Goal: Task Accomplishment & Management: Use online tool/utility

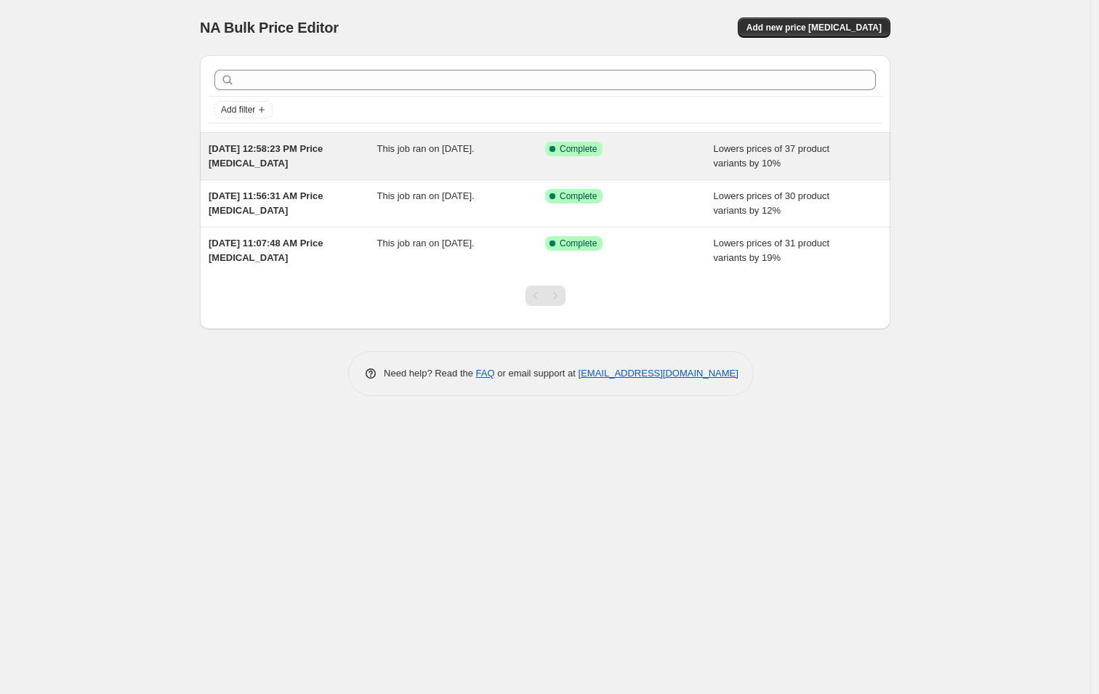
click at [272, 139] on div "[DATE] 12:58:23 PM Price [MEDICAL_DATA] This job ran on [DATE]. Success Complet…" at bounding box center [545, 156] width 690 height 47
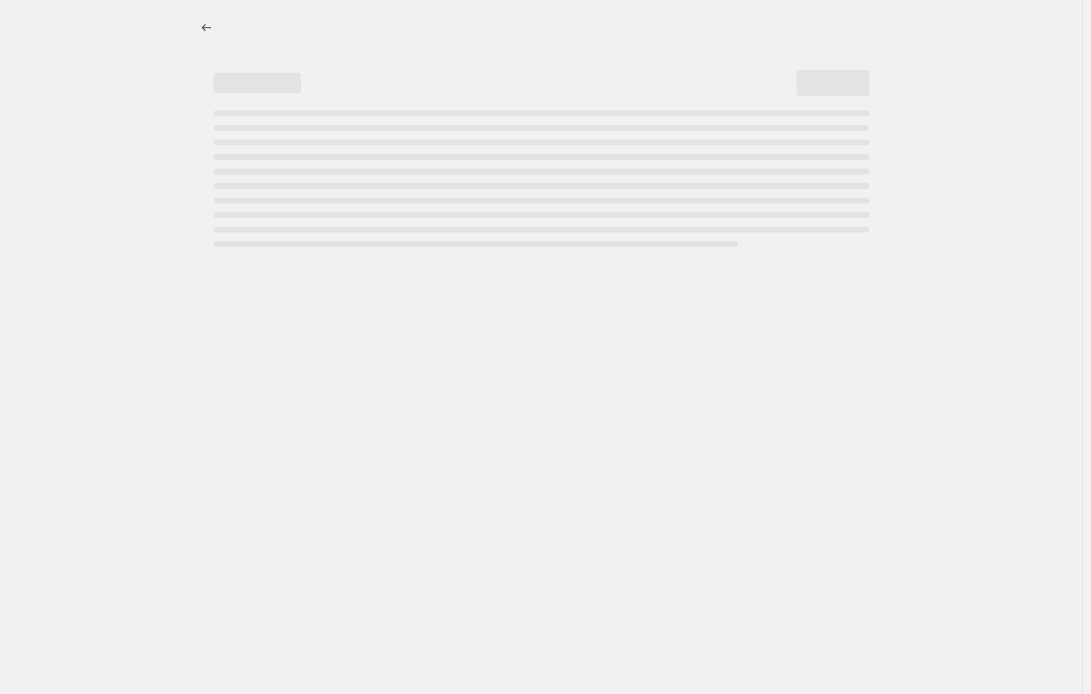
select select "percentage"
select select "remove"
select select "vendor"
select select "product_status"
select select "product_type"
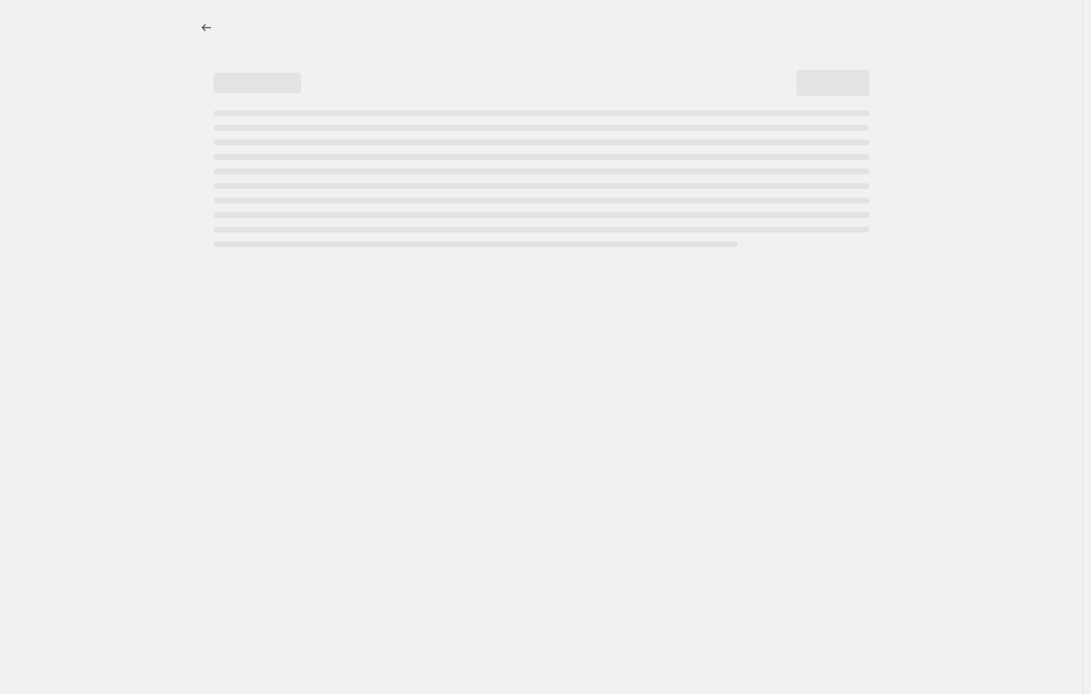
select select "not_equal"
